Goal: Transaction & Acquisition: Purchase product/service

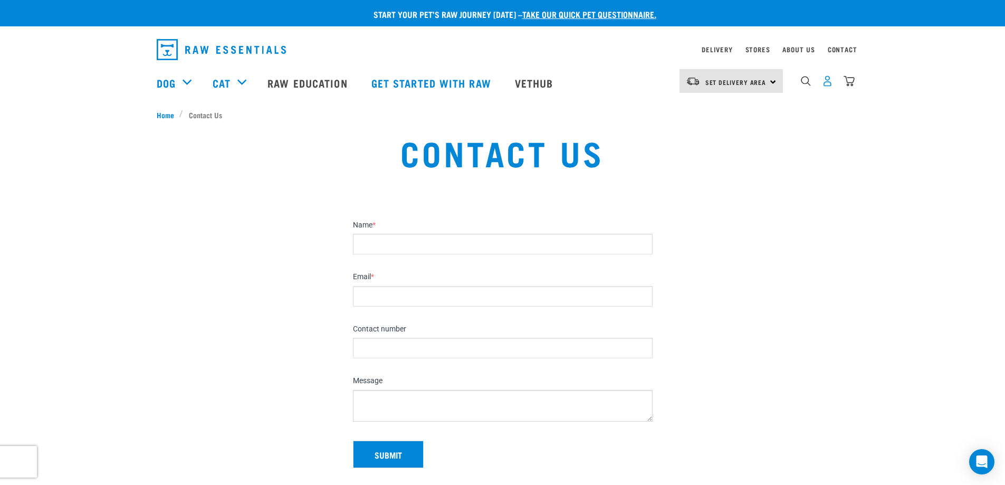
click at [829, 85] on img "dropdown navigation" at bounding box center [827, 80] width 11 height 11
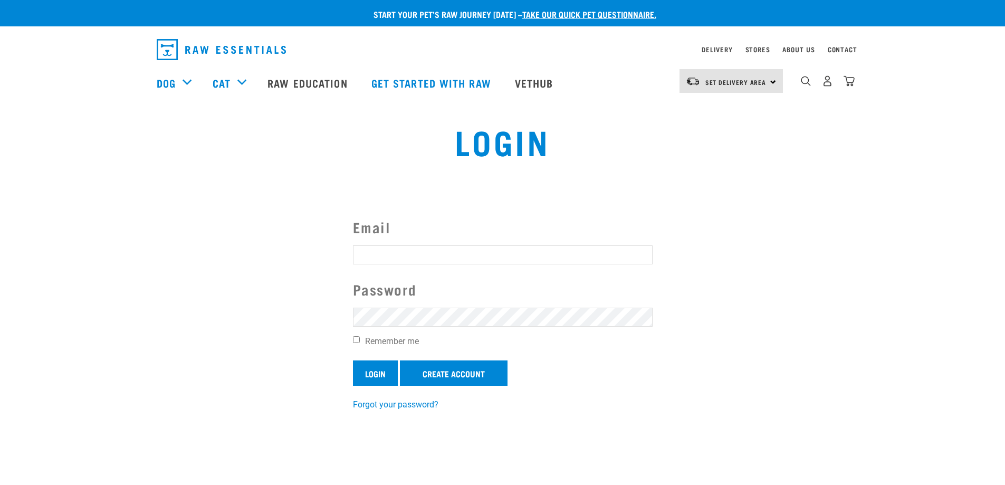
type input "darren.hayes1@hotmail.com"
click at [386, 376] on input "Login" at bounding box center [375, 372] width 45 height 25
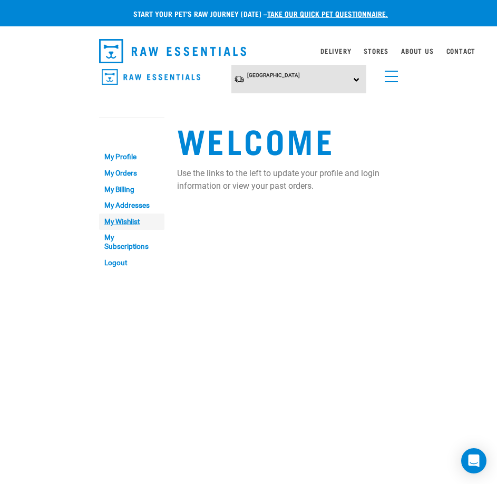
click at [119, 226] on link "My Wishlist" at bounding box center [131, 222] width 65 height 16
click at [389, 73] on link "menu" at bounding box center [389, 73] width 19 height 19
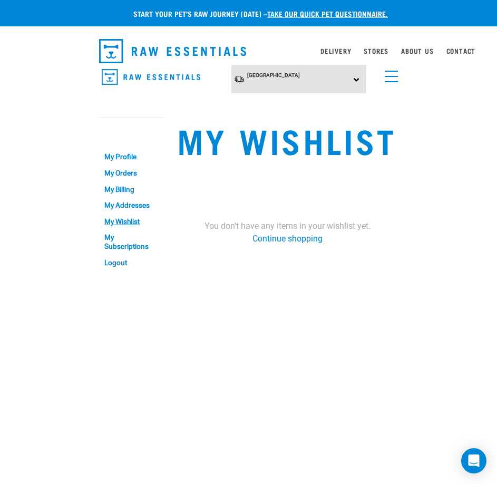
click at [391, 74] on link "menu" at bounding box center [389, 73] width 19 height 19
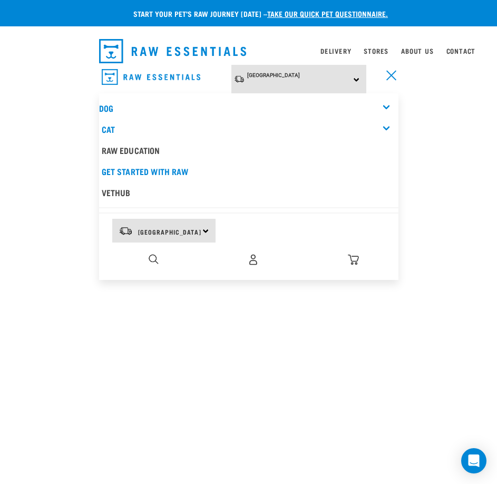
click at [387, 103] on div "Dog" at bounding box center [249, 108] width 300 height 21
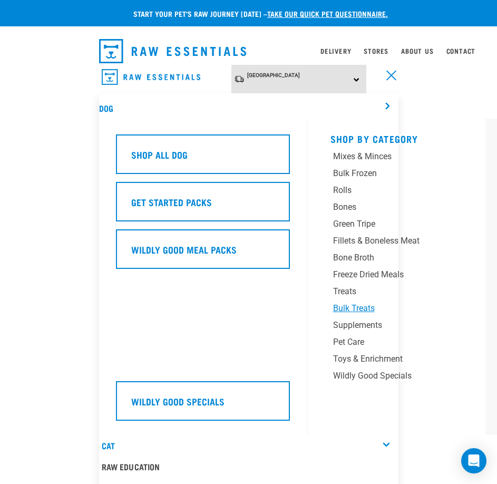
click at [359, 311] on div "Bulk Treats" at bounding box center [393, 308] width 121 height 13
click at [350, 291] on div "Treats" at bounding box center [393, 291] width 121 height 13
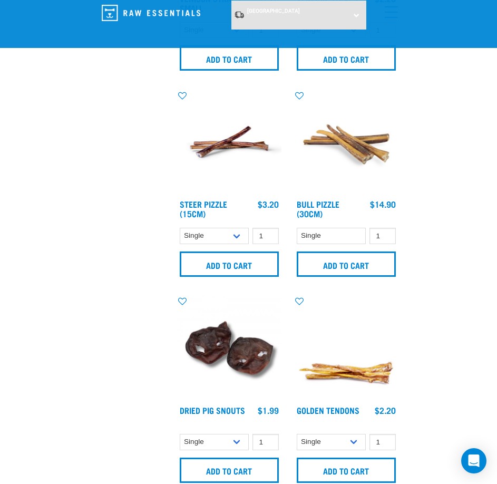
scroll to position [738, 0]
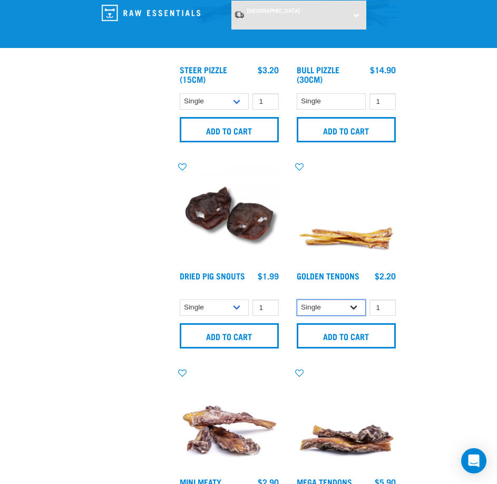
click at [341, 306] on select "Single 25 per pack" at bounding box center [332, 308] width 70 height 16
select select "248515"
click at [297, 300] on select "Single 25 per pack" at bounding box center [332, 308] width 70 height 16
click at [337, 232] on img at bounding box center [346, 213] width 104 height 104
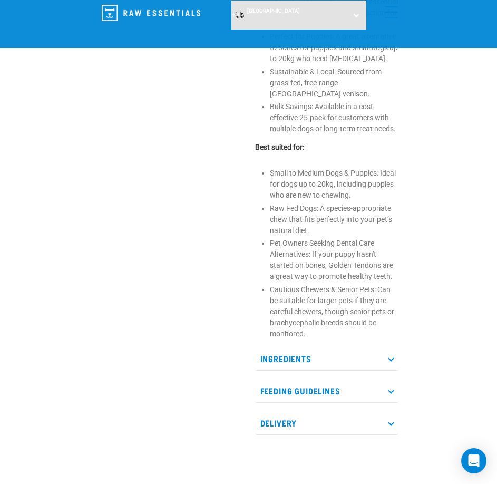
scroll to position [616, 0]
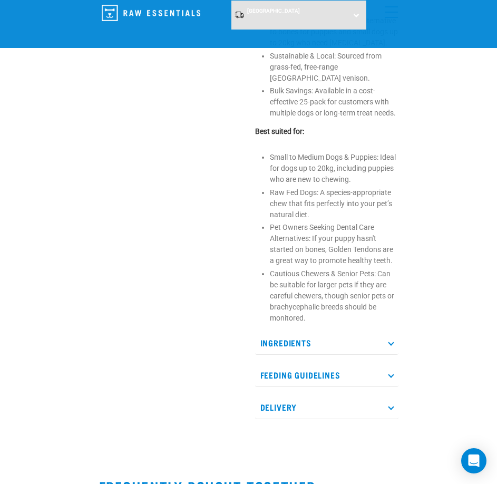
click at [281, 343] on p "Ingredients" at bounding box center [326, 343] width 143 height 24
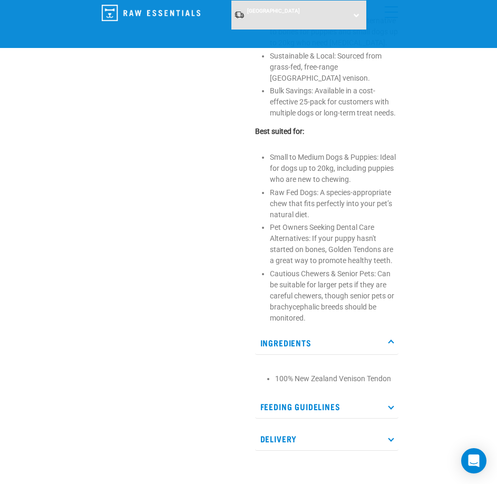
click at [278, 345] on p "Ingredients" at bounding box center [326, 343] width 143 height 24
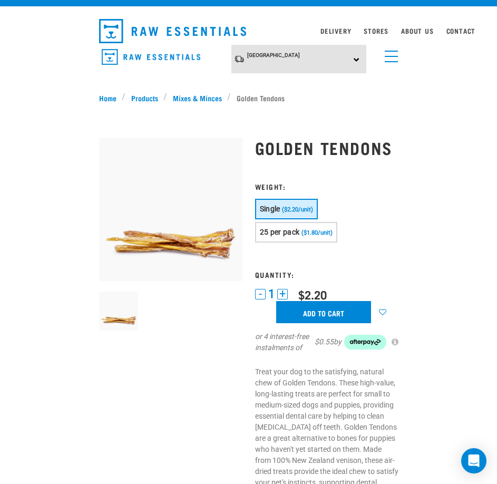
scroll to position [0, 0]
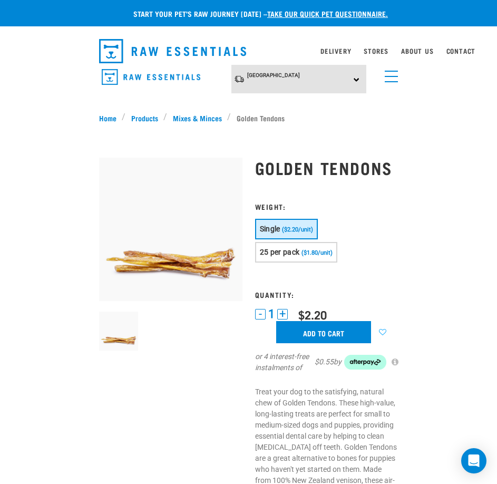
click at [387, 326] on link at bounding box center [383, 332] width 18 height 18
click at [193, 120] on link "Mixes & Minces" at bounding box center [197, 117] width 60 height 11
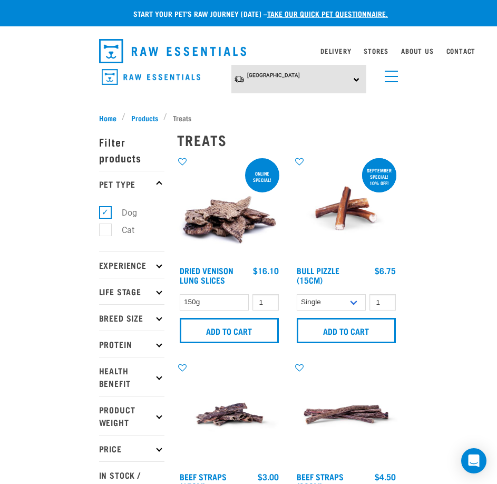
select select "248515"
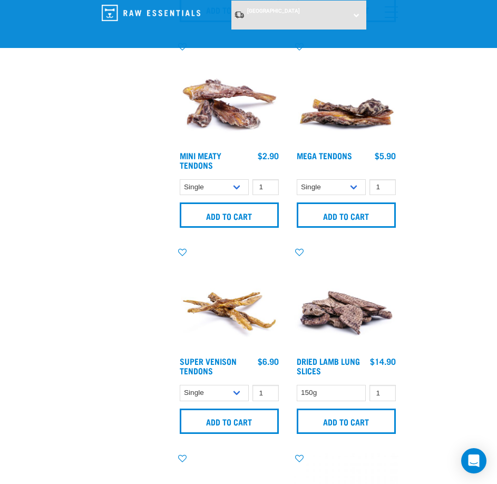
scroll to position [1065, 0]
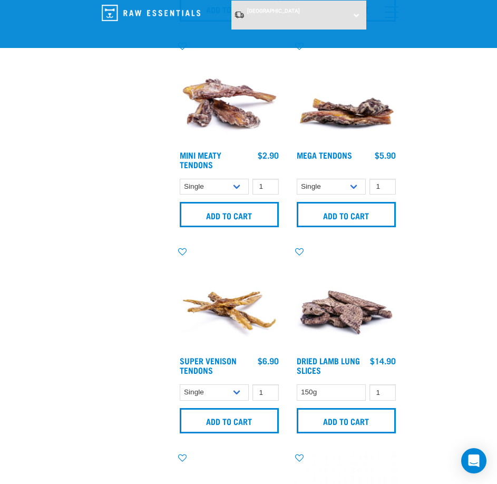
click at [228, 107] on img at bounding box center [229, 93] width 104 height 104
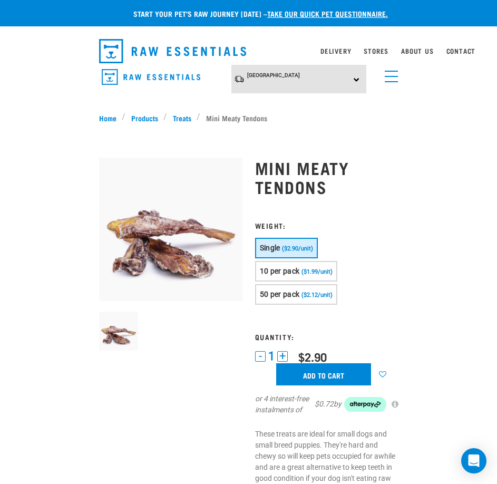
click at [126, 332] on img at bounding box center [119, 332] width 40 height 40
click at [163, 250] on img at bounding box center [170, 229] width 143 height 143
click at [285, 271] on span "10 per pack" at bounding box center [280, 271] width 40 height 8
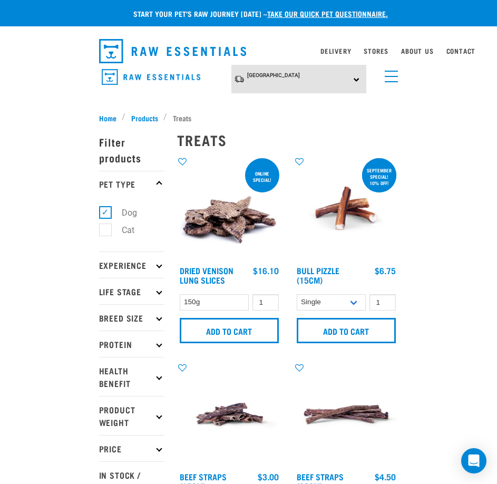
select select "248515"
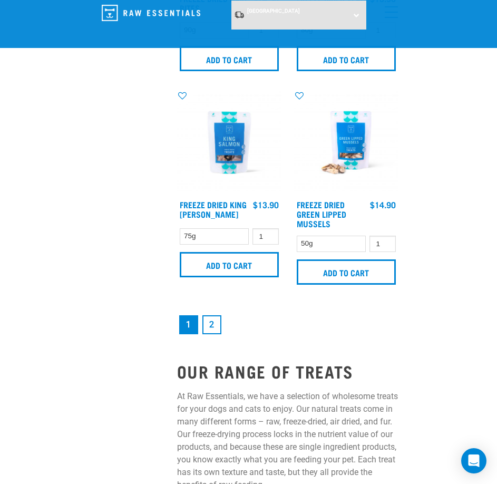
scroll to position [3115, 0]
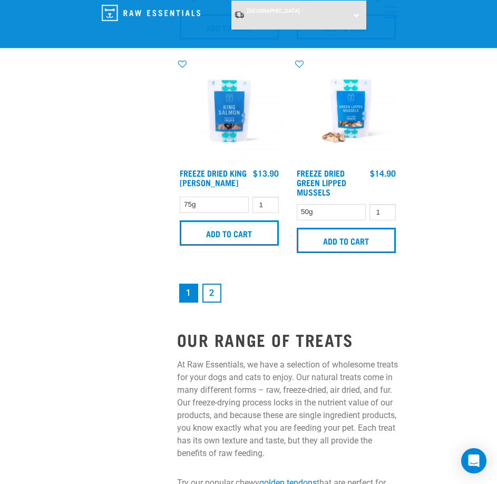
click at [218, 286] on link "2" at bounding box center [212, 293] width 19 height 19
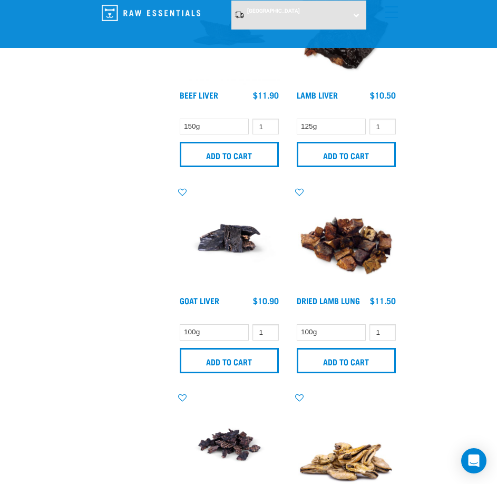
scroll to position [492, 0]
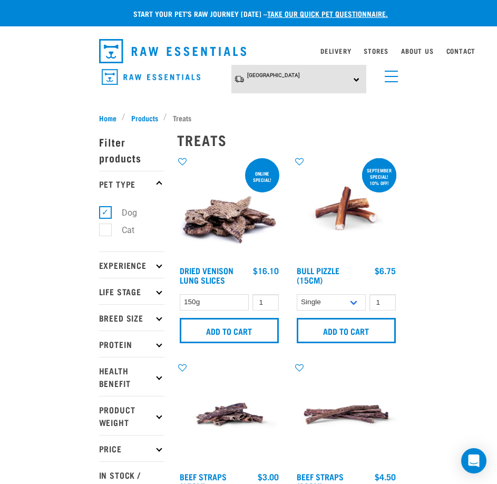
select select "248515"
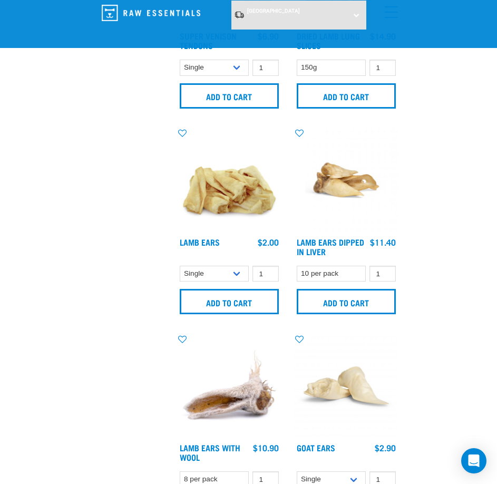
scroll to position [1350, 0]
